Goal: Information Seeking & Learning: Learn about a topic

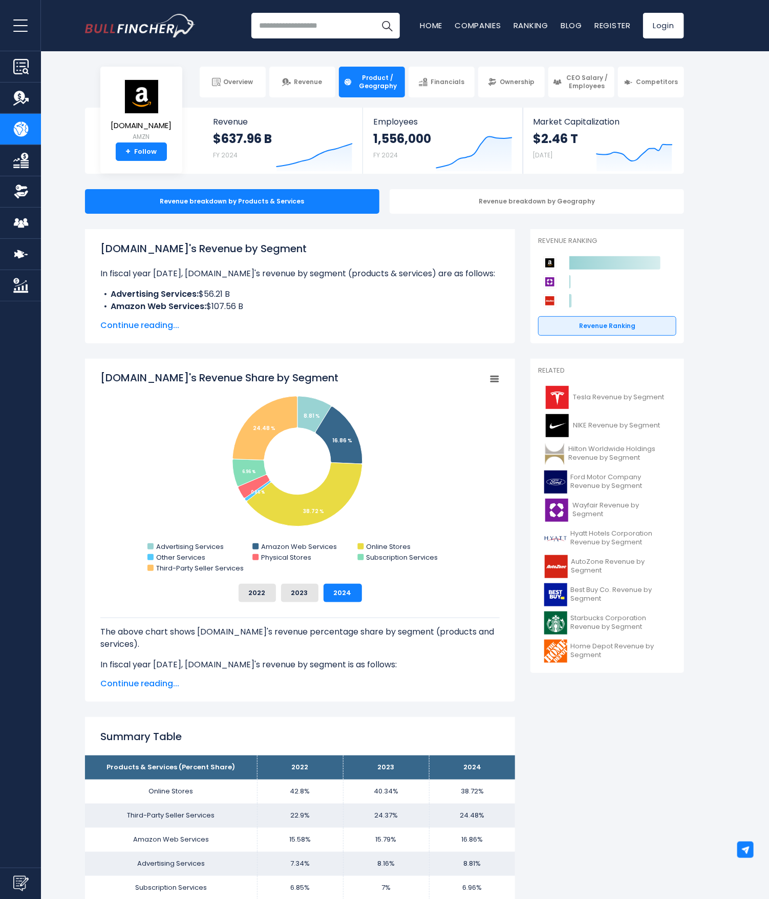
click at [109, 33] on img "Go to homepage" at bounding box center [140, 26] width 111 height 24
click at [115, 29] on img "Go to homepage" at bounding box center [140, 26] width 111 height 24
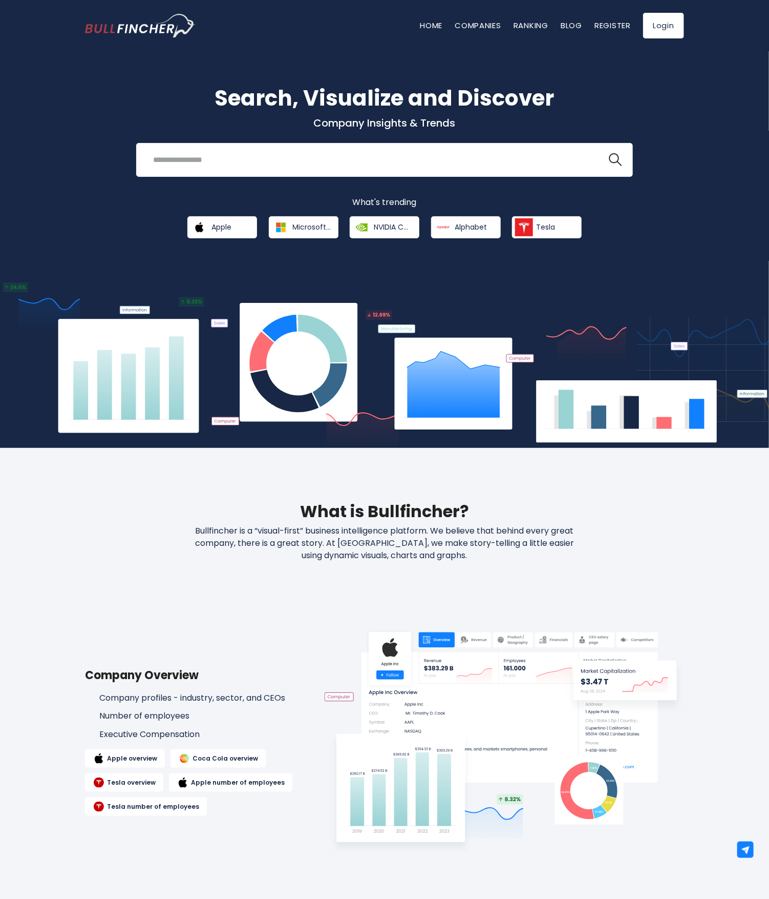
click at [681, 87] on h1 "Search, Visualize and Discover" at bounding box center [384, 98] width 599 height 32
click at [473, 158] on input "search" at bounding box center [372, 159] width 450 height 19
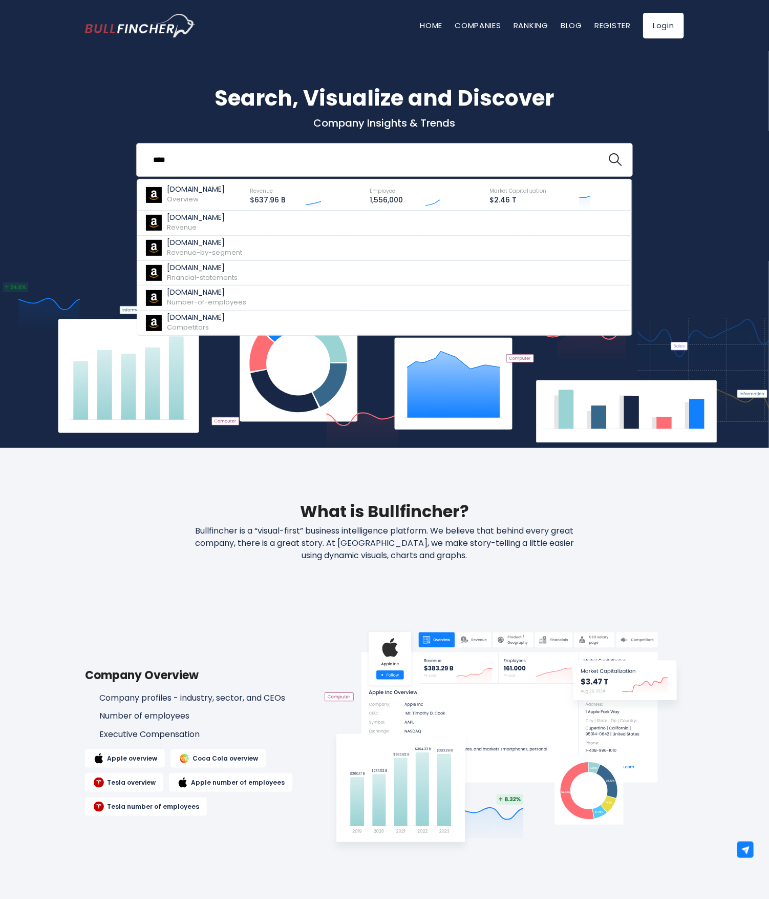
type input "****"
click at [609, 153] on button at bounding box center [615, 159] width 13 height 13
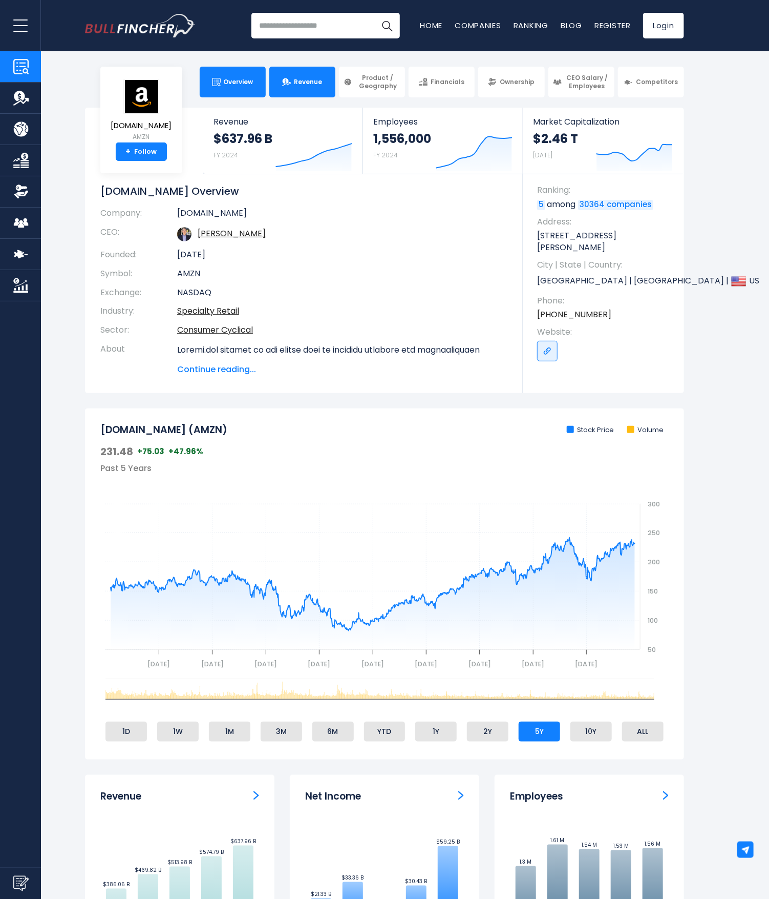
click at [312, 81] on span "Revenue" at bounding box center [308, 82] width 28 height 8
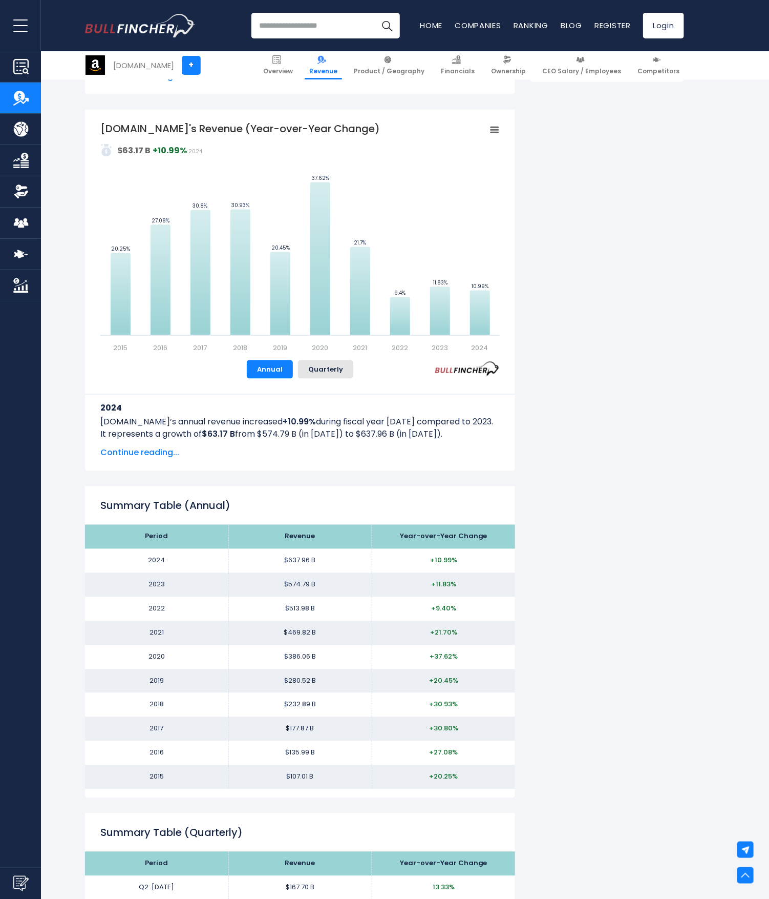
scroll to position [389, 0]
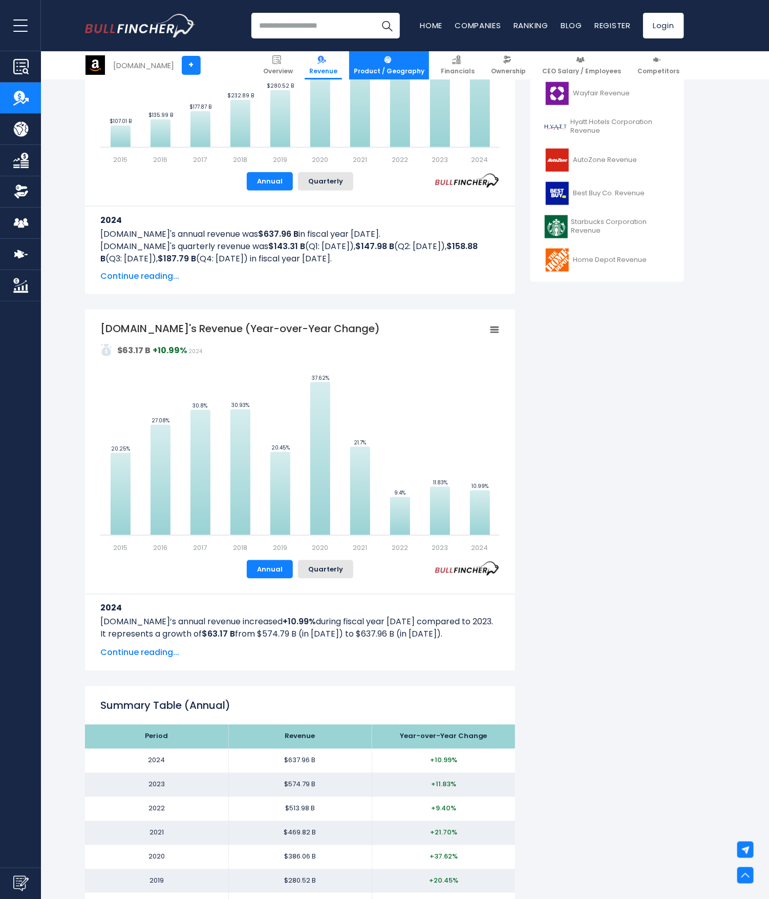
click at [359, 71] on span "Product / Geography" at bounding box center [389, 71] width 71 height 8
